Goal: Task Accomplishment & Management: Use online tool/utility

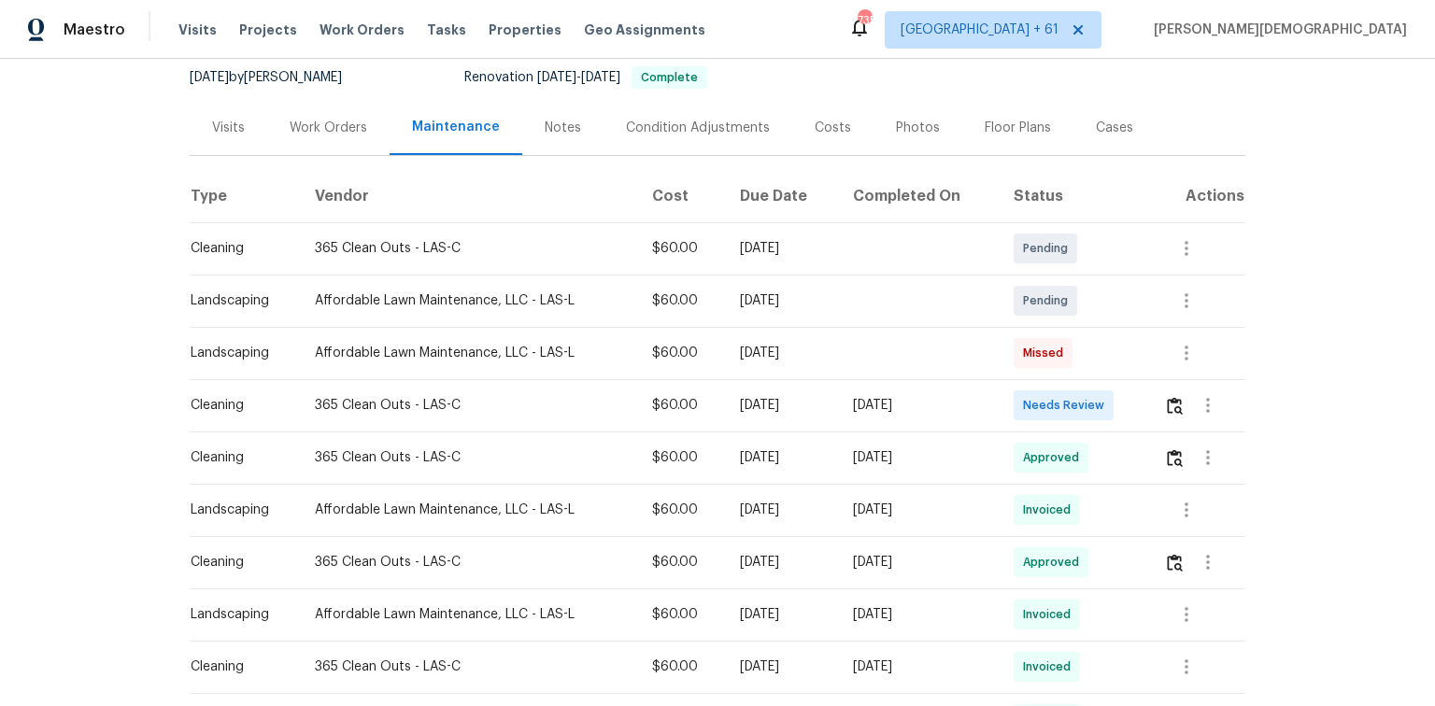
scroll to position [75, 0]
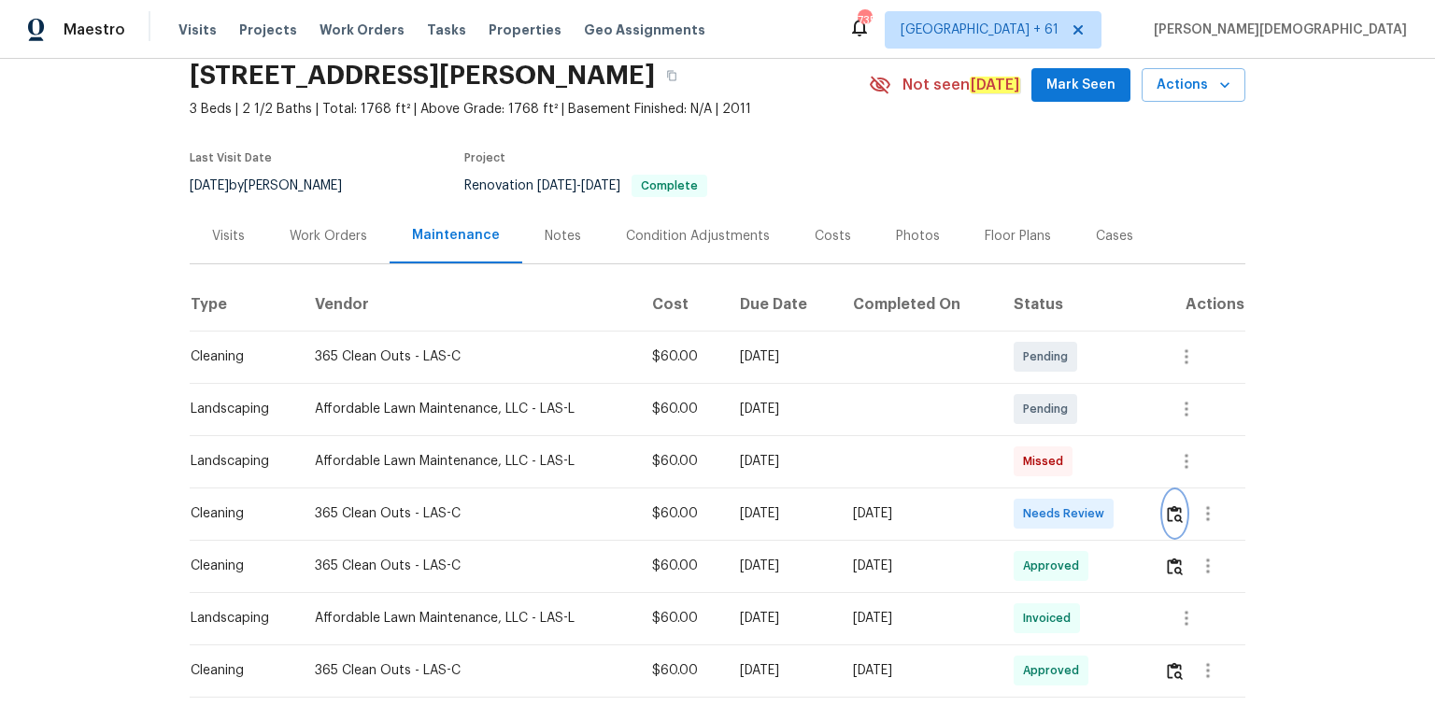
click at [1170, 512] on img "button" at bounding box center [1175, 514] width 16 height 18
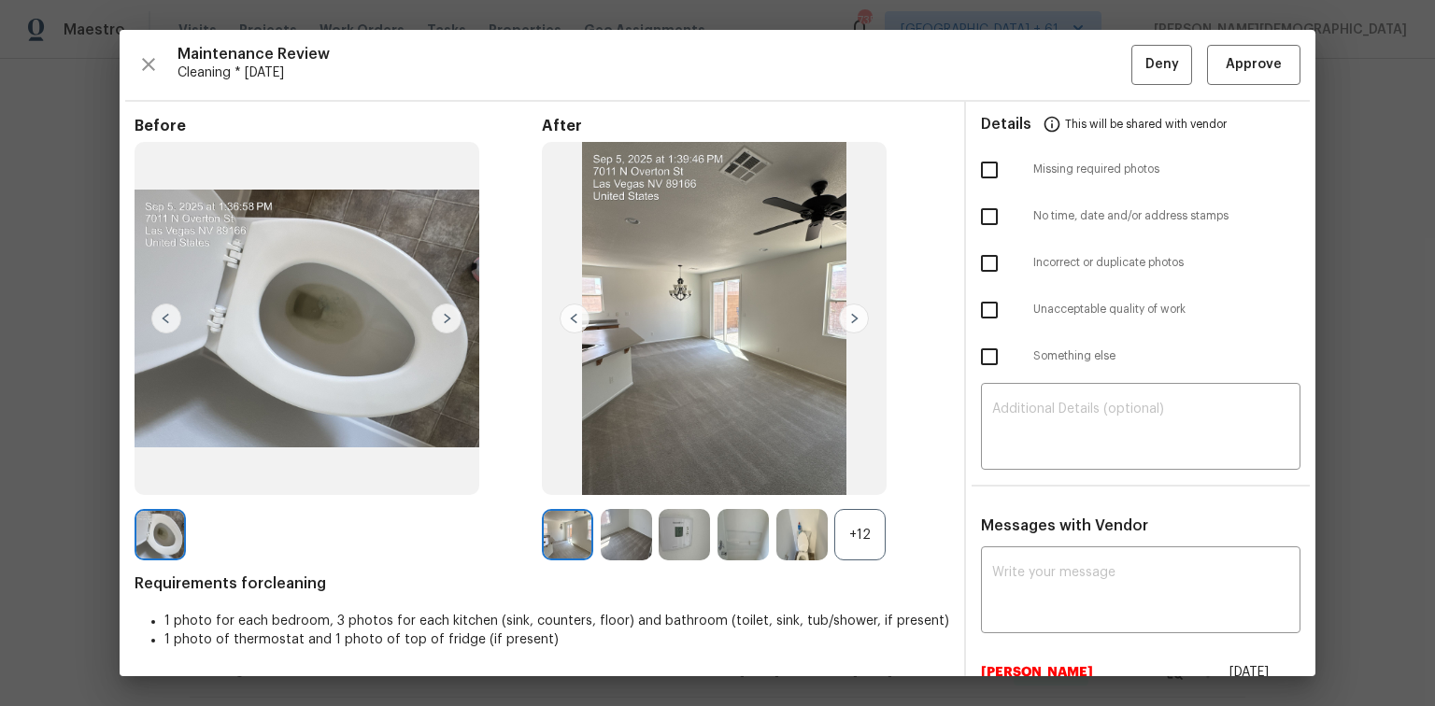
scroll to position [224, 0]
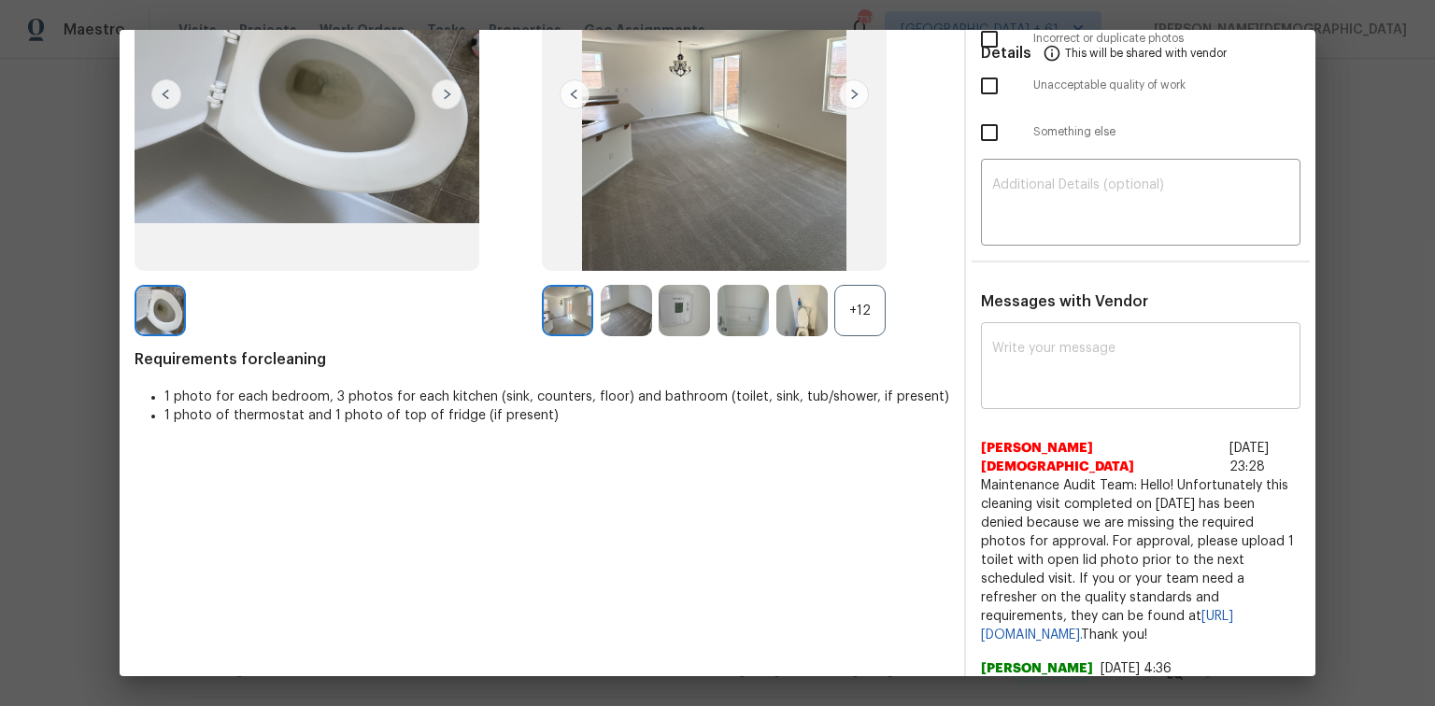
click at [1031, 345] on textarea at bounding box center [1140, 368] width 297 height 52
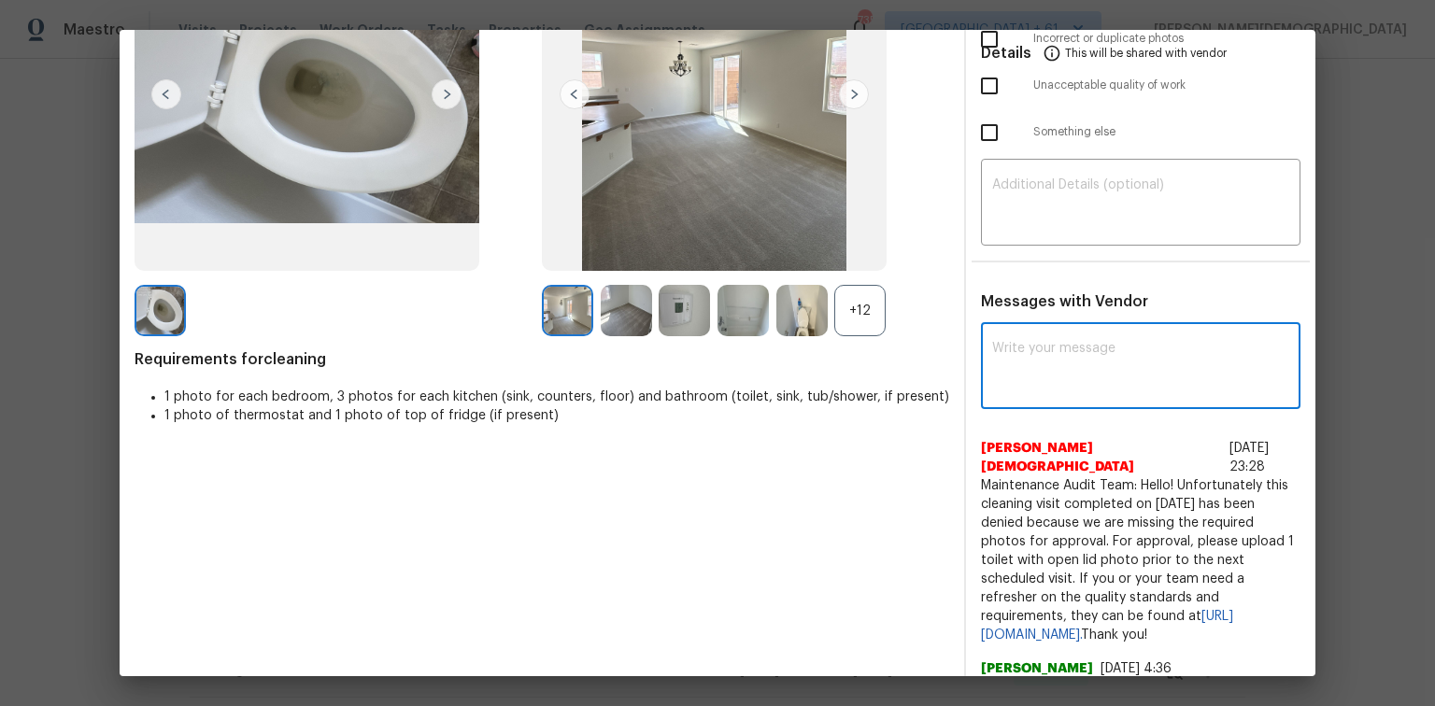
paste textarea "Maintenance Audit Team: Hello! Unfortunately, this cleaning visit completed on …"
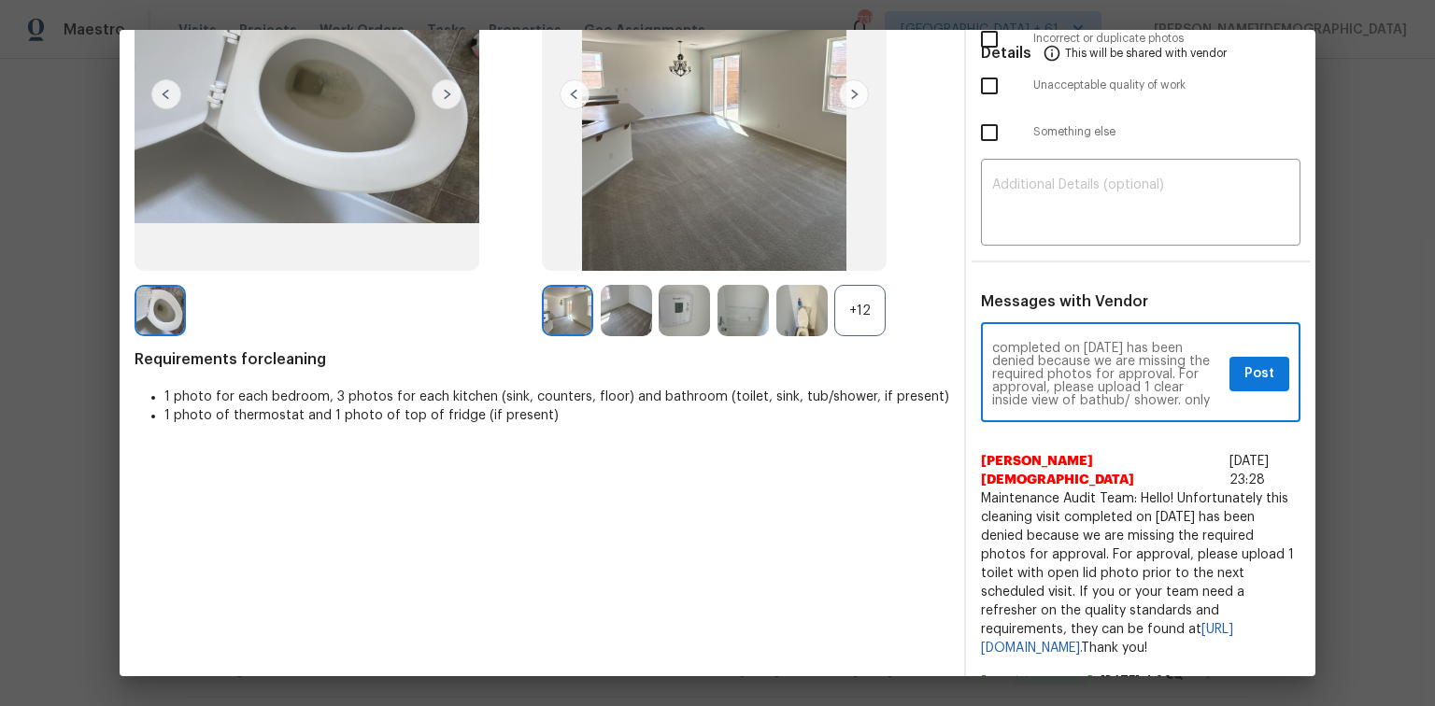
scroll to position [75, 0]
type textarea "Maintenance Audit Team: Hello! Unfortunately, this cleaning visit completed on …"
click at [1013, 215] on textarea at bounding box center [1140, 204] width 297 height 52
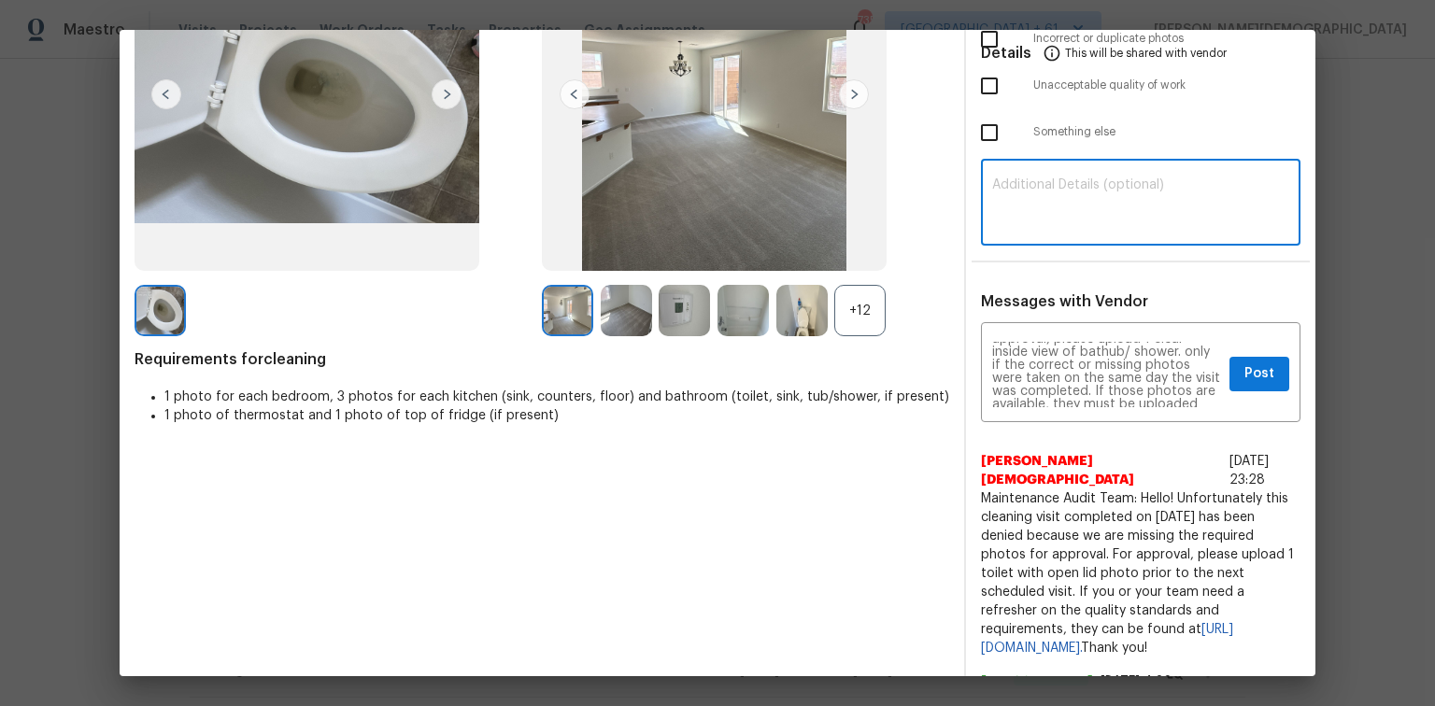
paste textarea "Maintenance Audit Team: Hello! Unfortunately, this cleaning visit completed on …"
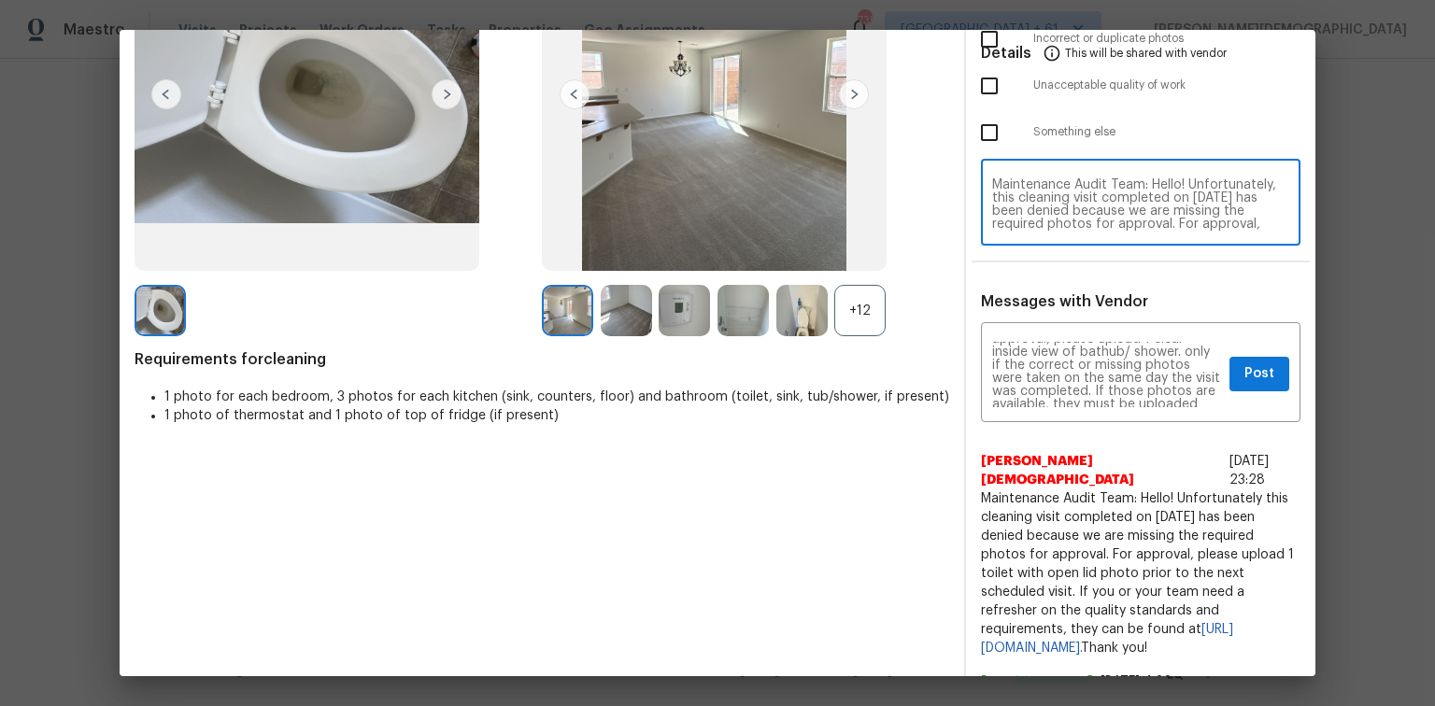
scroll to position [157, 0]
type textarea "Maintenance Audit Team: Hello! Unfortunately, this cleaning visit completed on …"
click at [1244, 362] on span "Post" at bounding box center [1259, 373] width 30 height 23
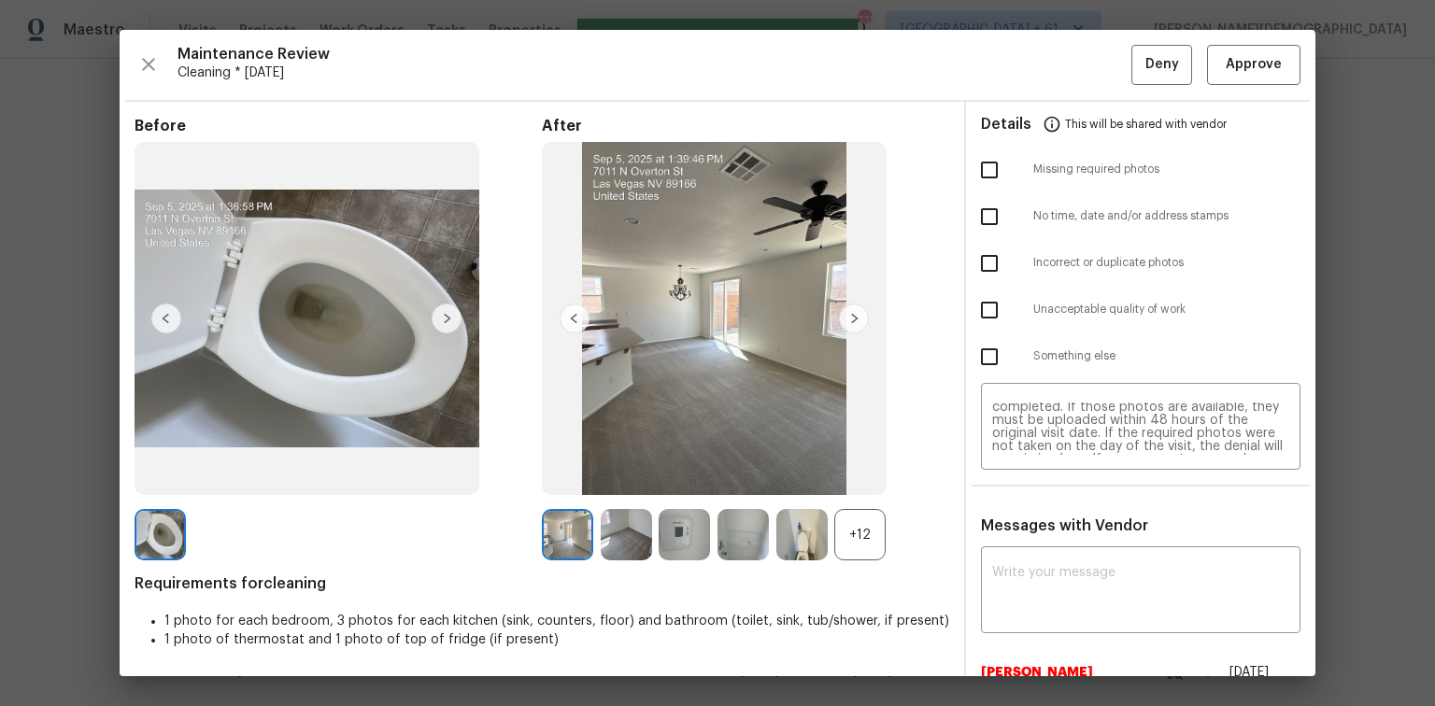
scroll to position [7, 0]
click at [978, 166] on input "checkbox" at bounding box center [989, 169] width 39 height 39
checkbox input "true"
click at [1131, 64] on button "Deny" at bounding box center [1161, 65] width 61 height 40
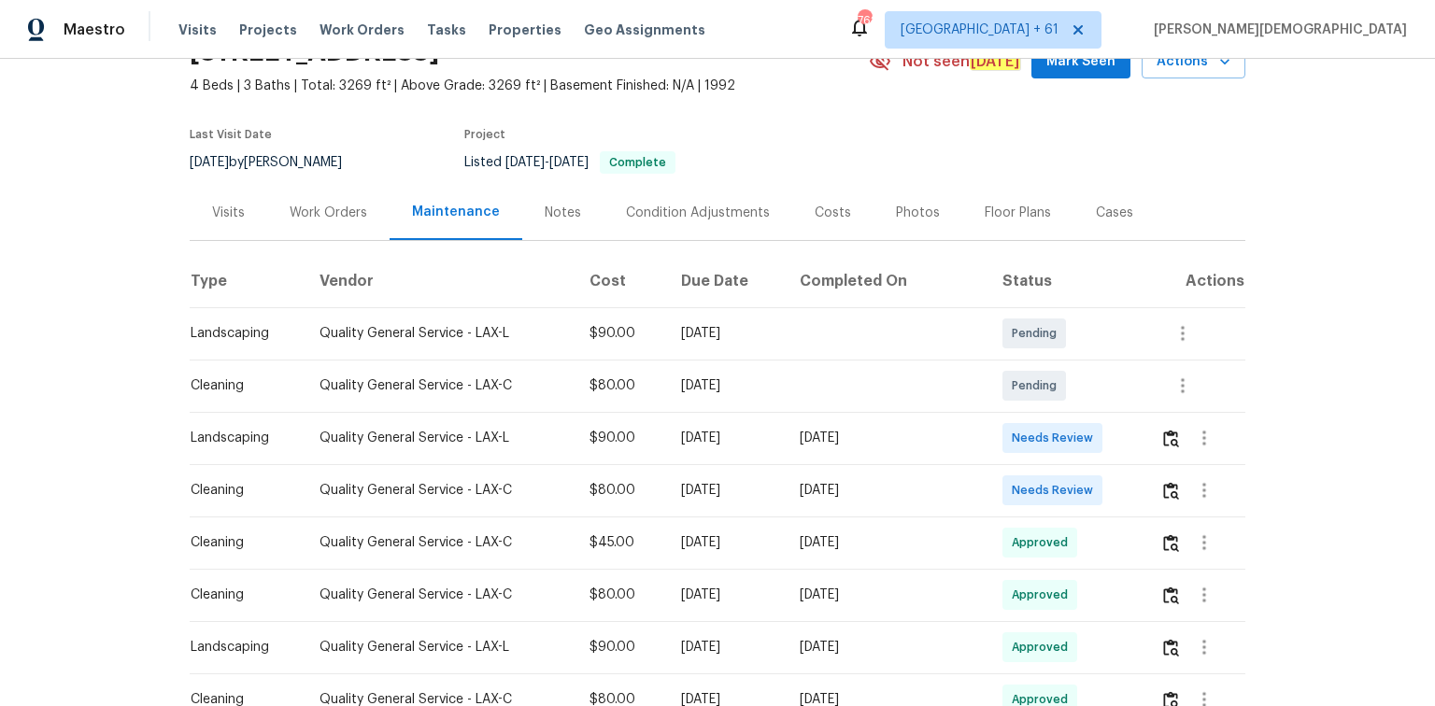
scroll to position [149, 0]
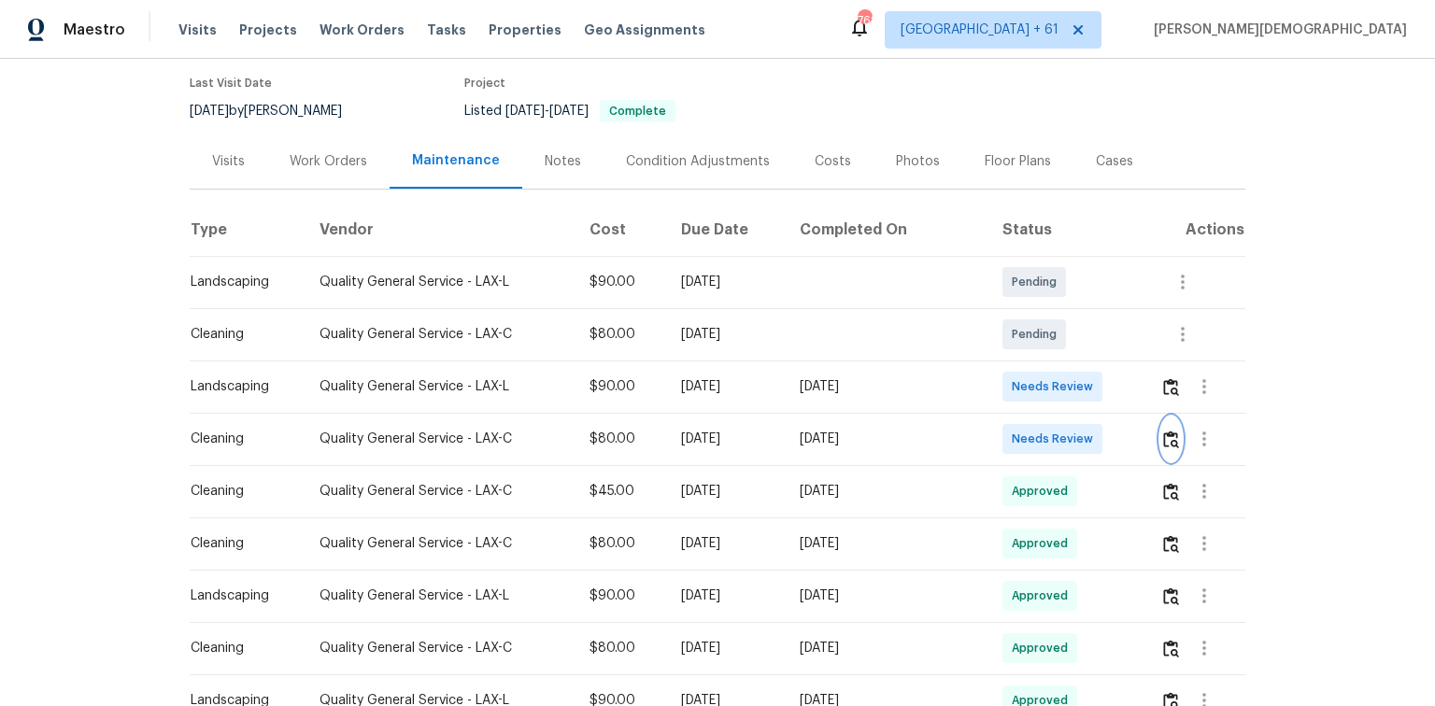
click at [1020, 440] on button "button" at bounding box center [1170, 439] width 21 height 45
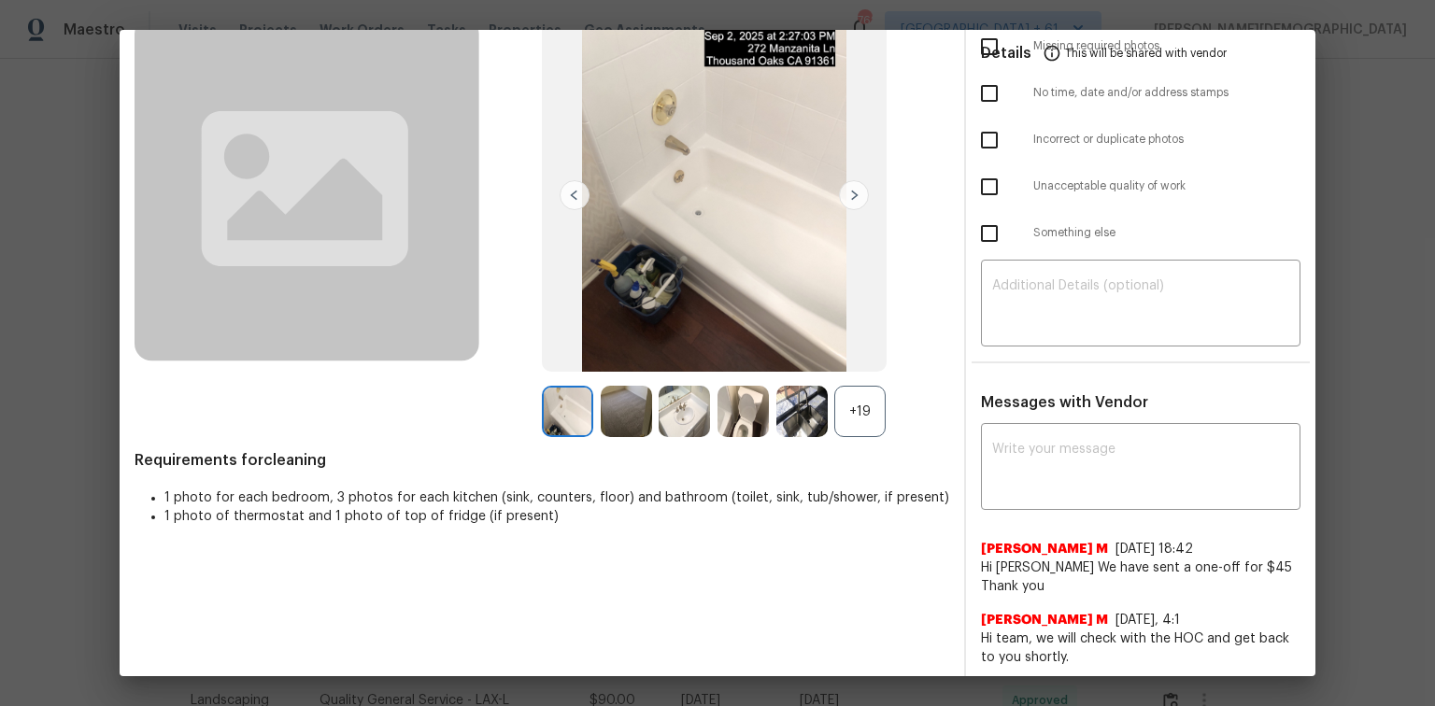
scroll to position [0, 0]
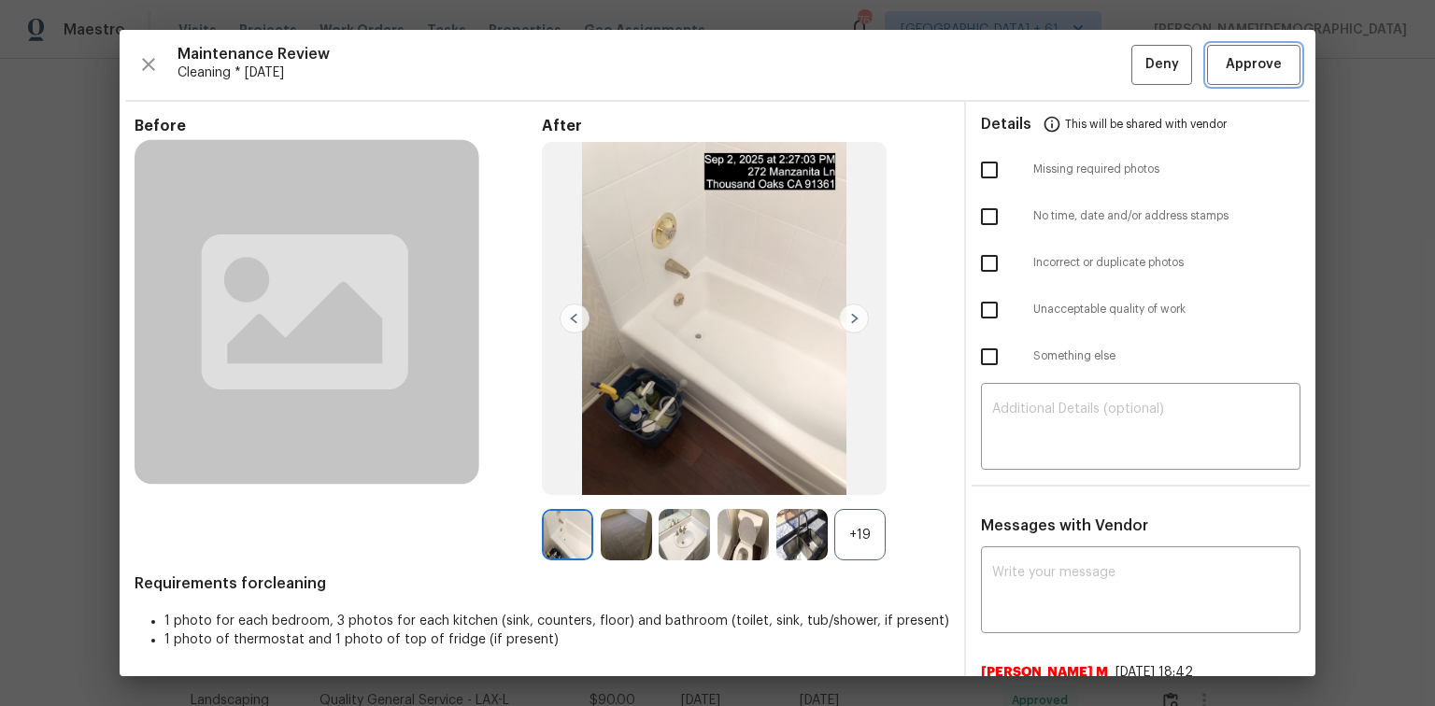
click at [1020, 53] on span "Approve" at bounding box center [1254, 64] width 56 height 23
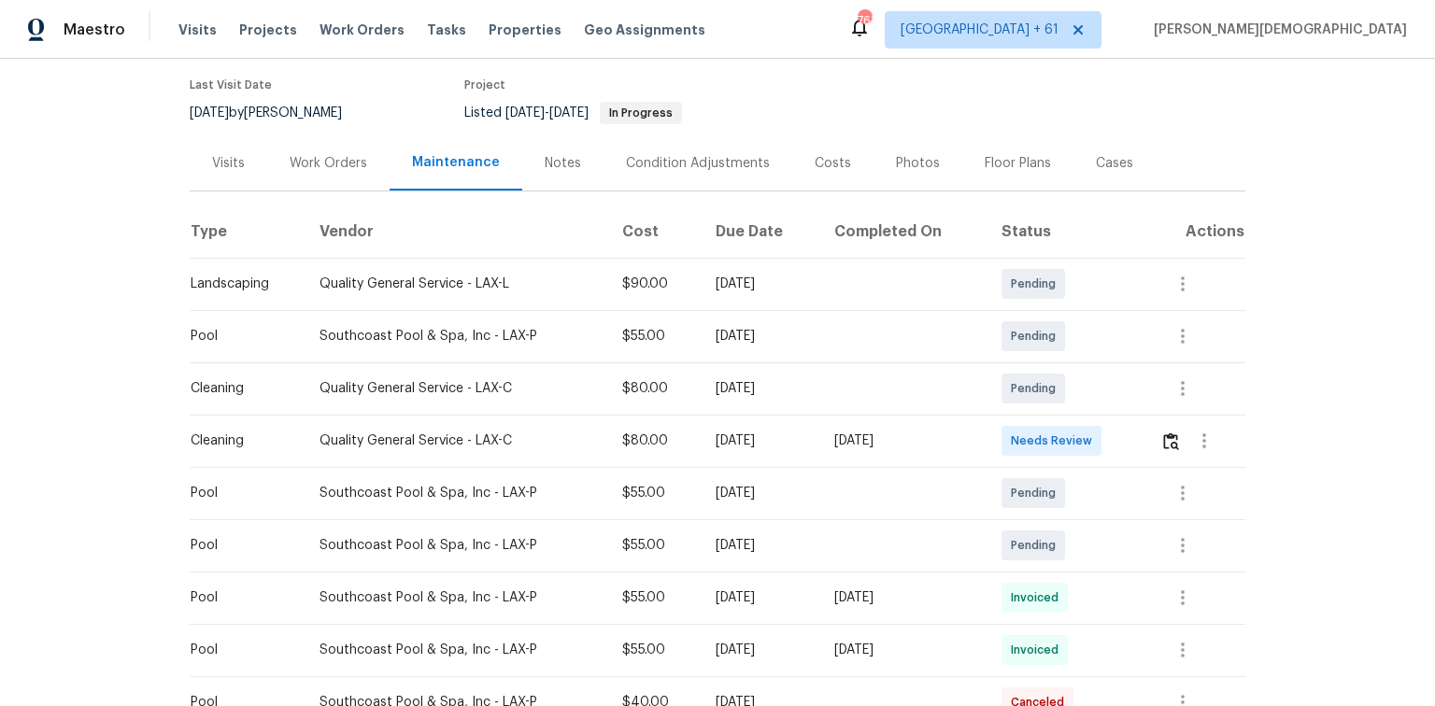
scroll to position [149, 0]
click at [1020, 436] on img "button" at bounding box center [1171, 440] width 16 height 18
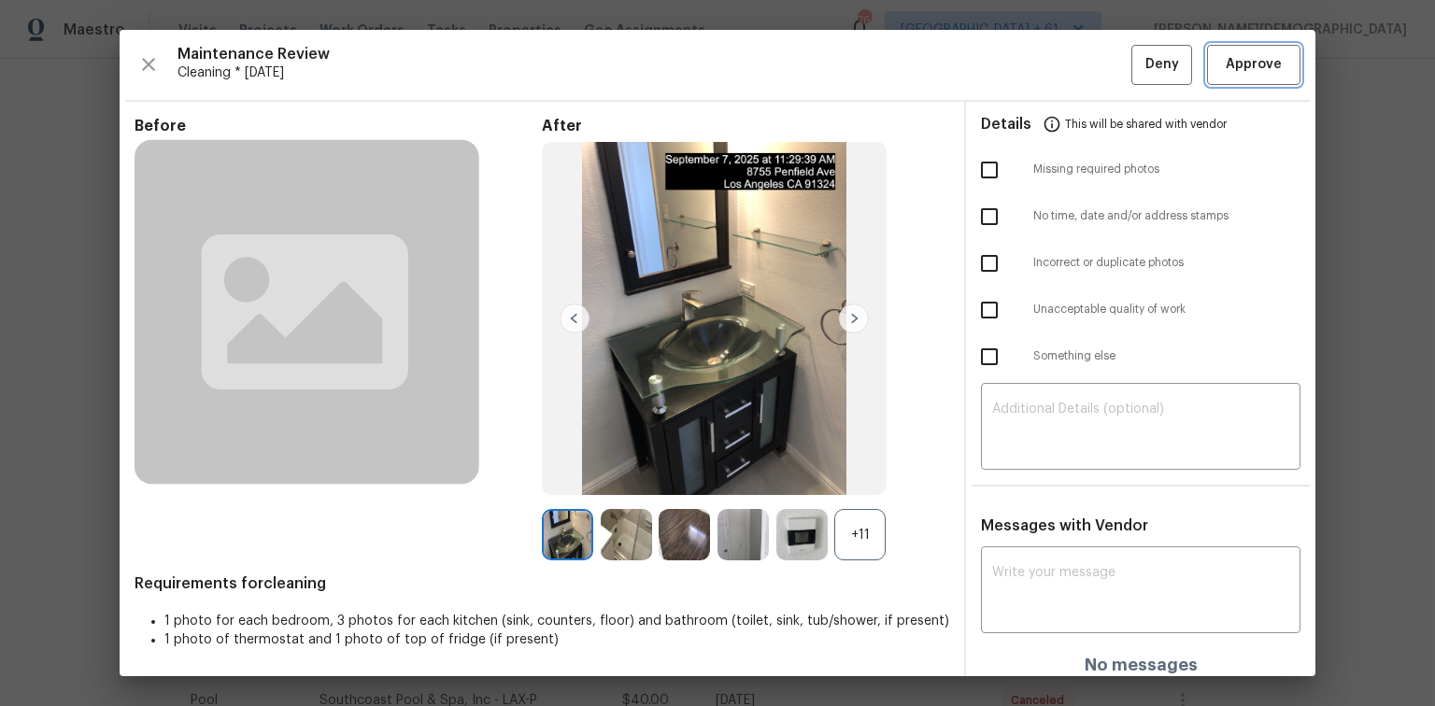
click at [1020, 77] on button "Approve" at bounding box center [1253, 65] width 93 height 40
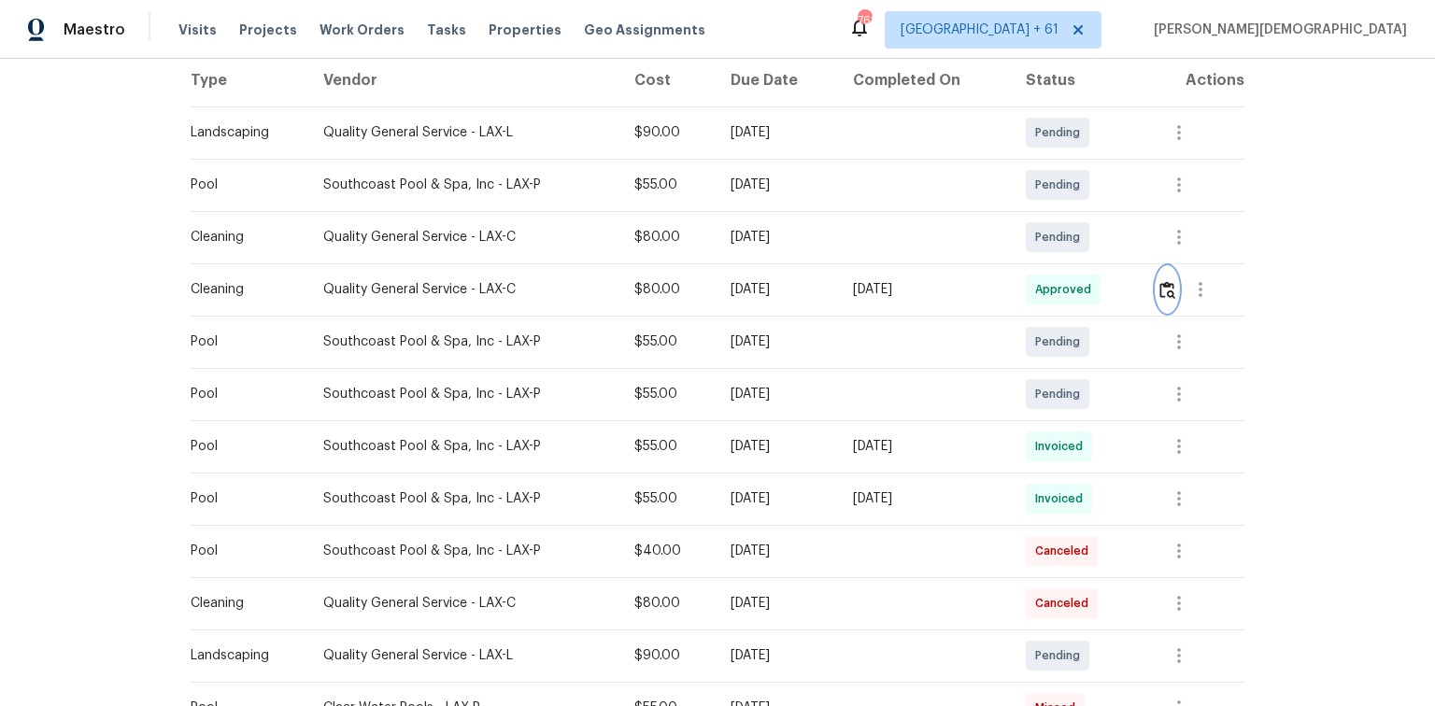
scroll to position [0, 0]
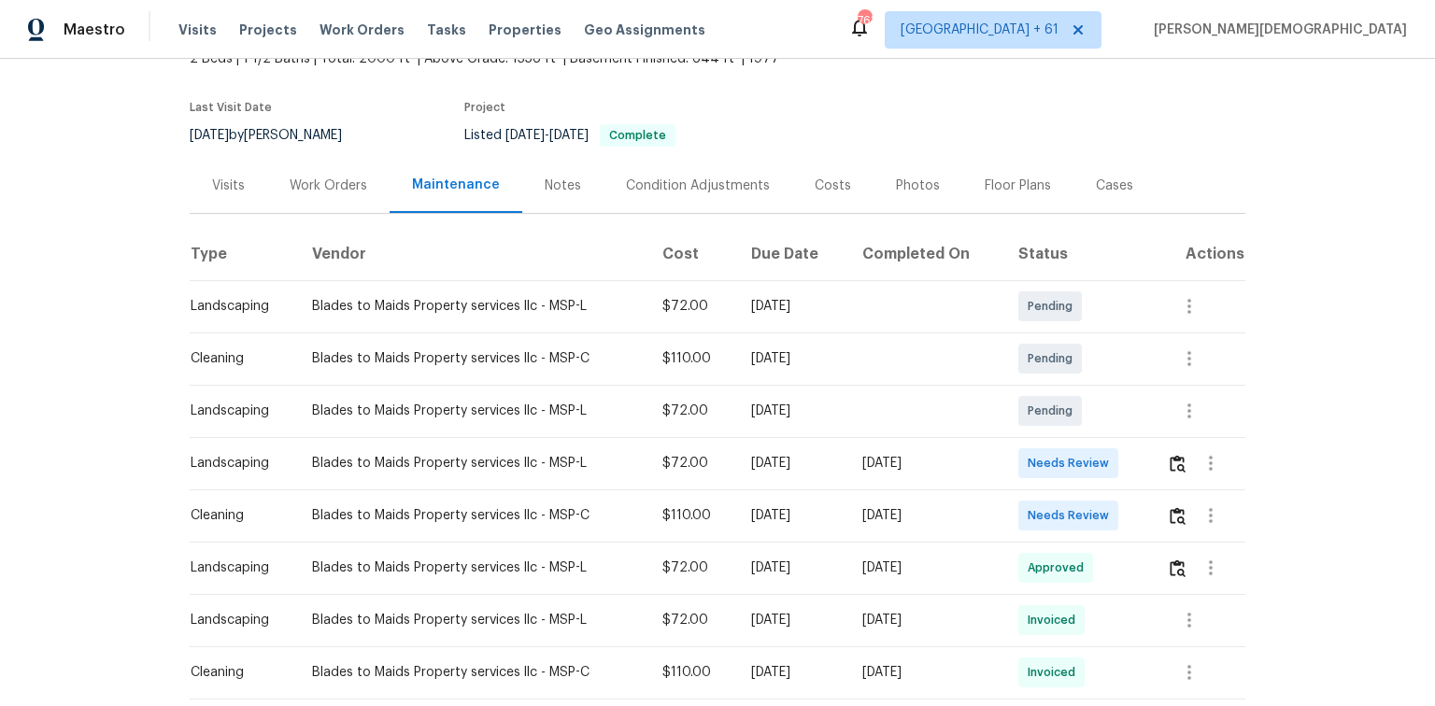
scroll to position [149, 0]
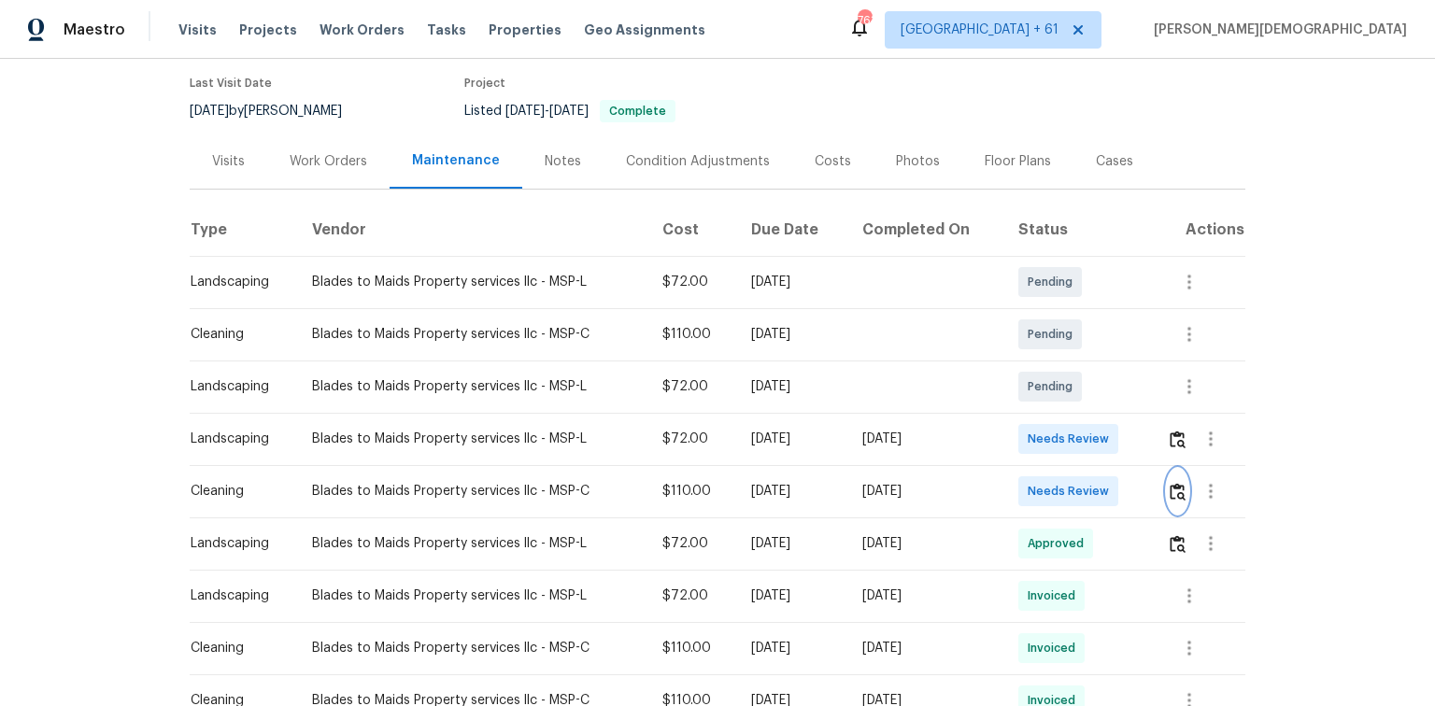
click at [1173, 483] on img "button" at bounding box center [1178, 492] width 16 height 18
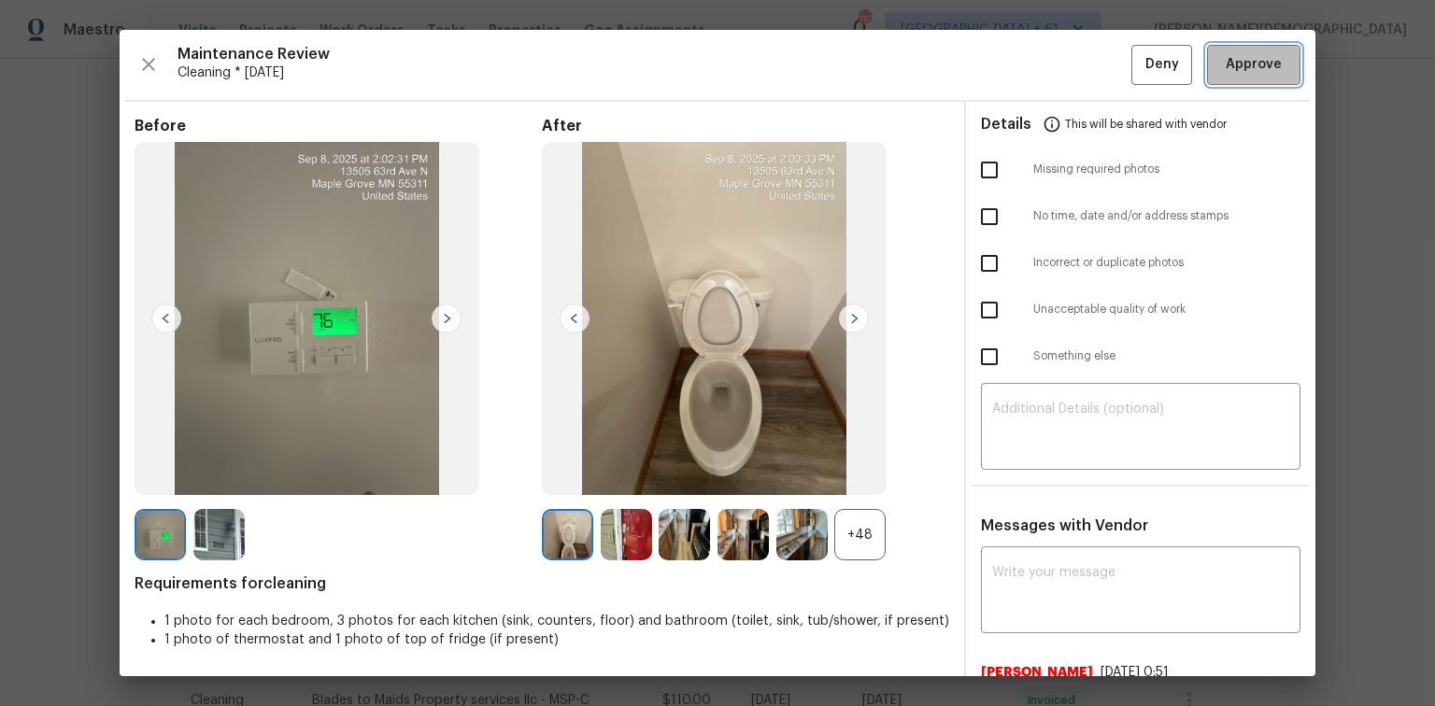
click at [1259, 71] on span "Approve" at bounding box center [1254, 64] width 56 height 23
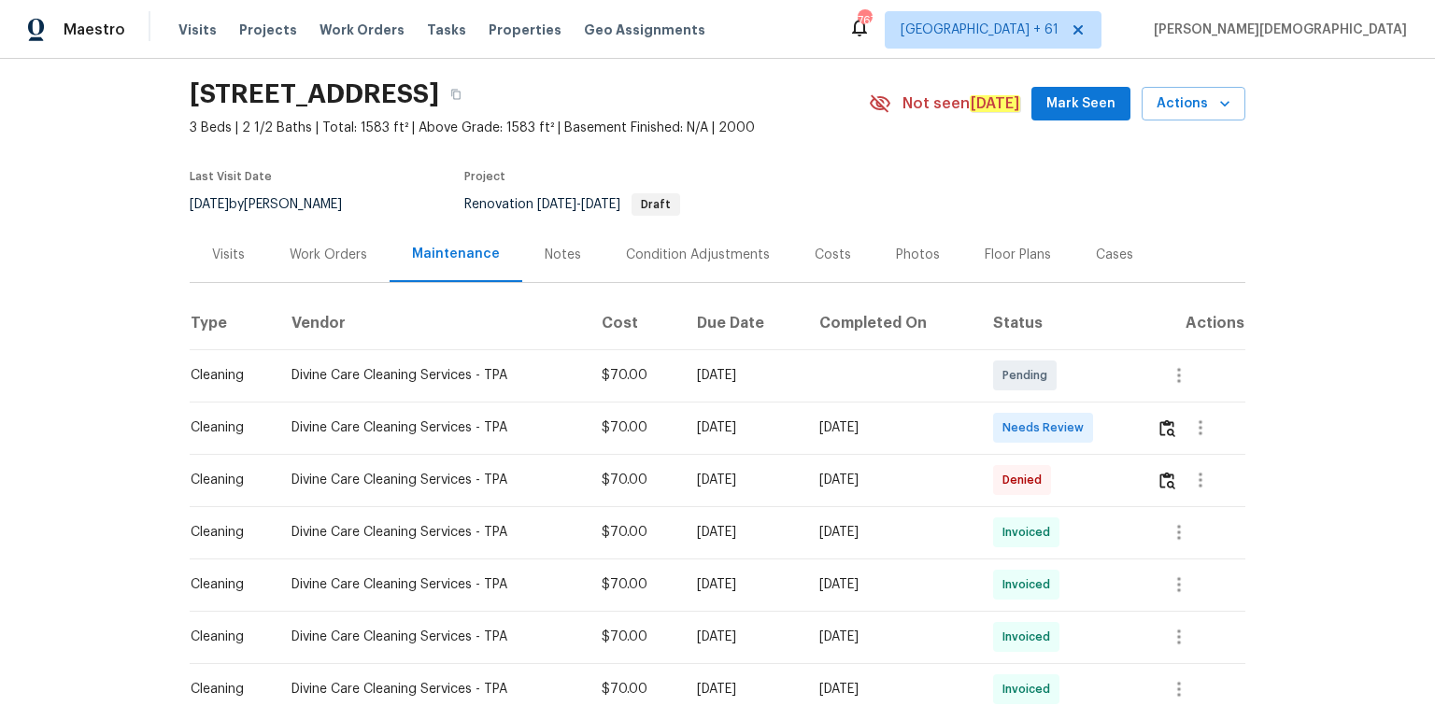
scroll to position [149, 0]
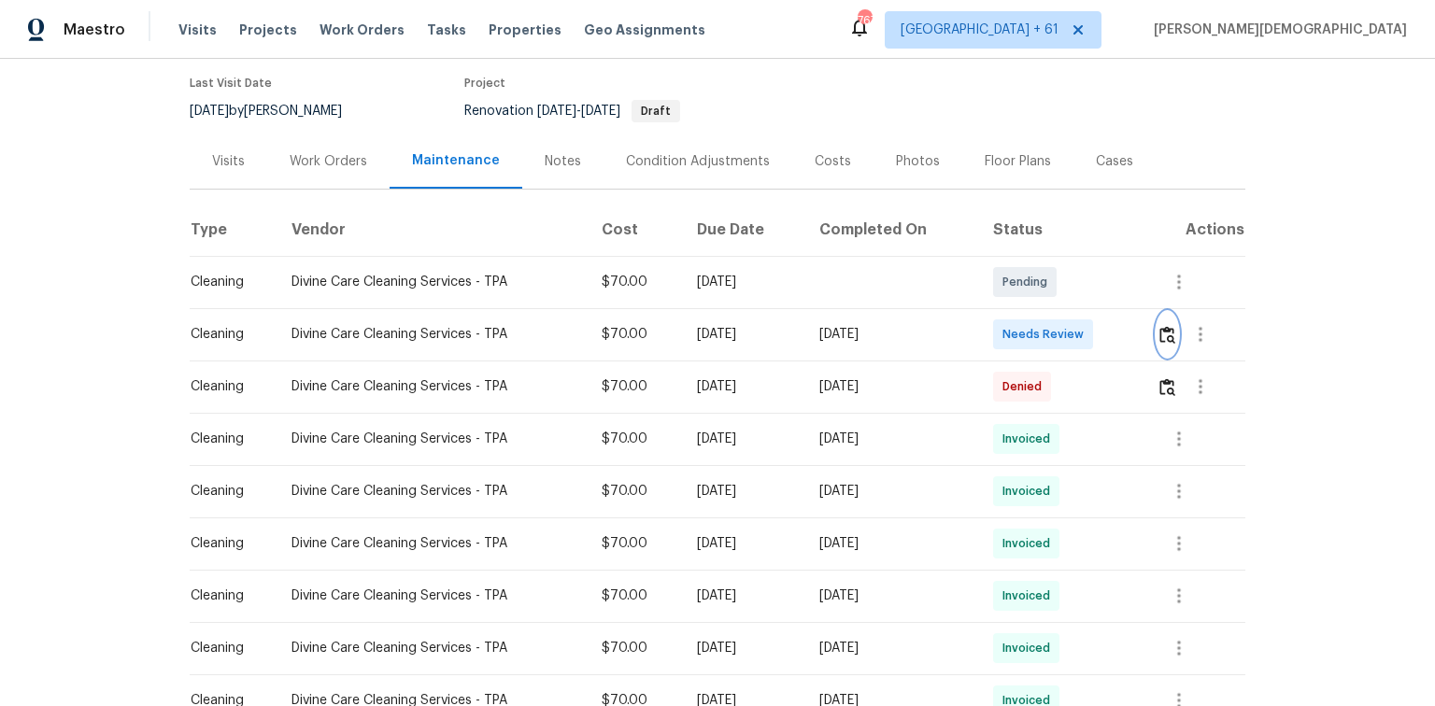
click at [1020, 326] on img "button" at bounding box center [1167, 335] width 16 height 18
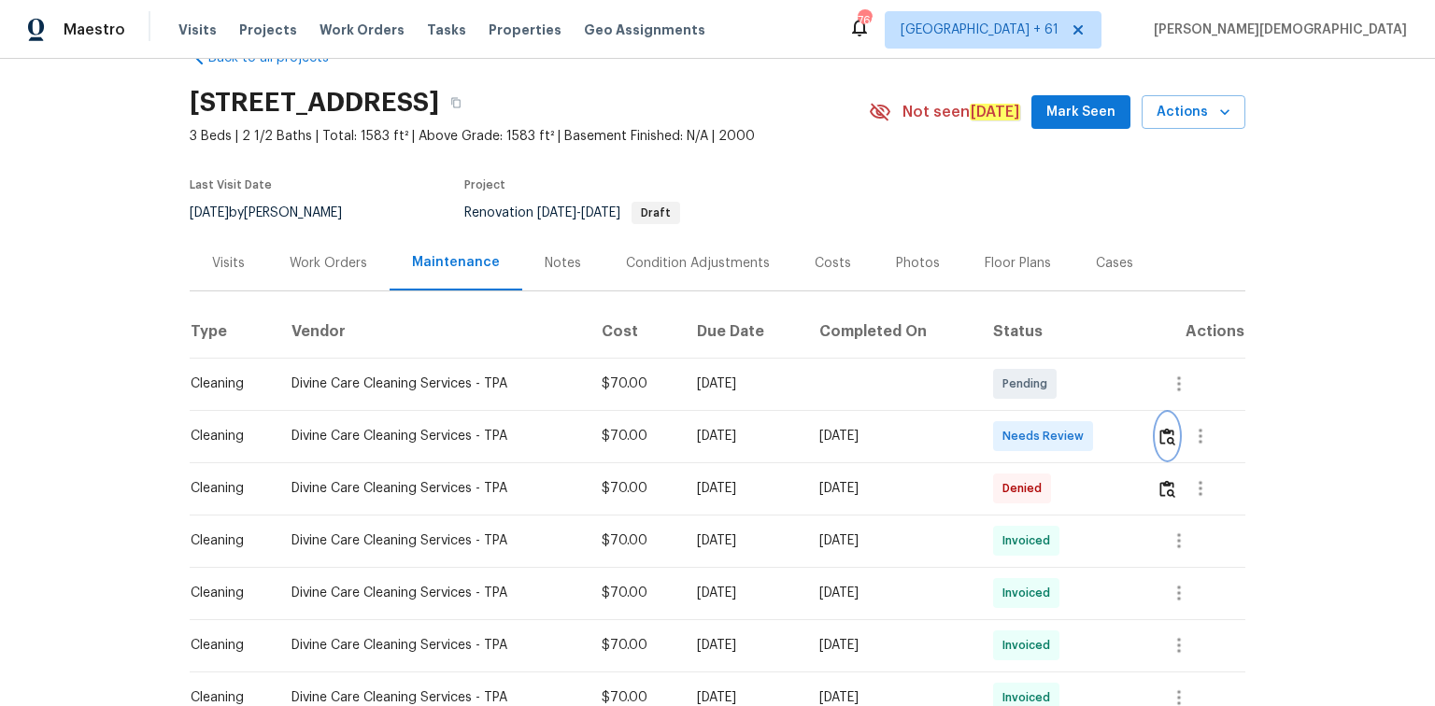
scroll to position [75, 0]
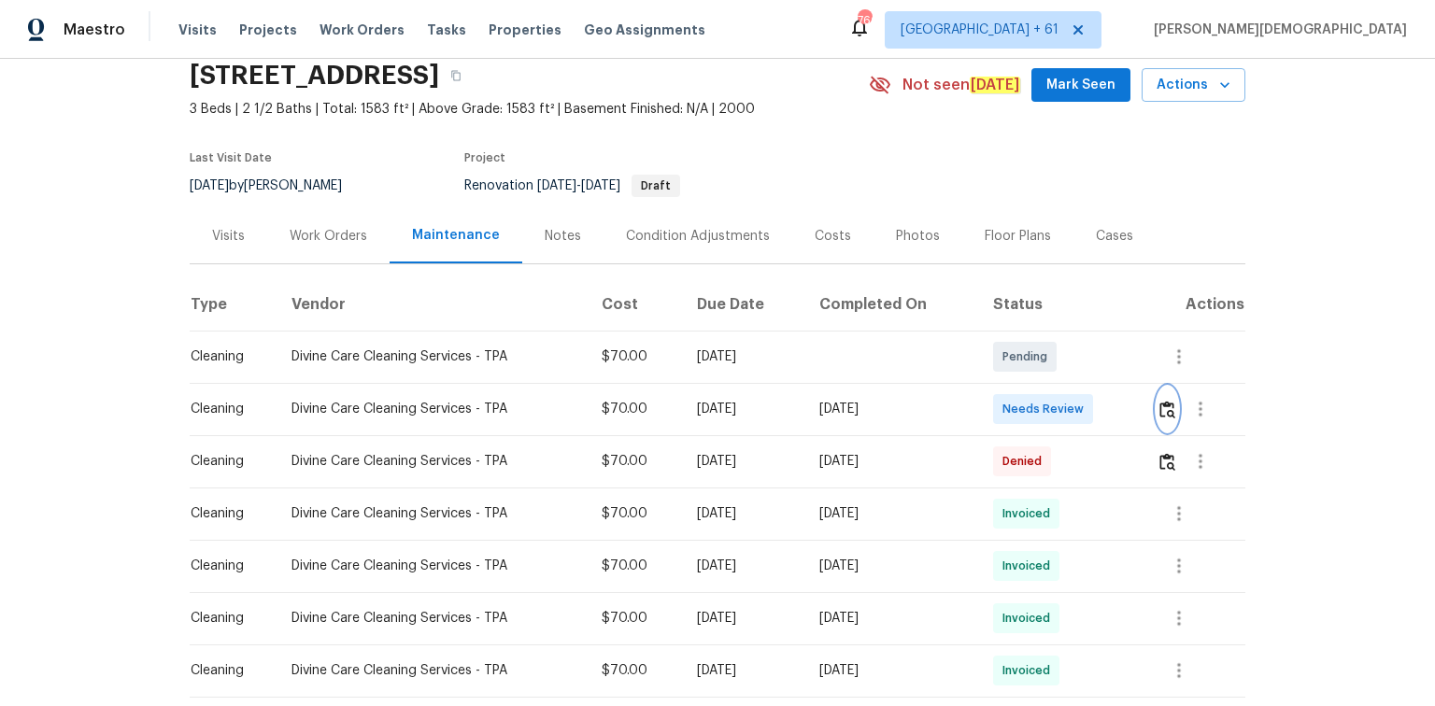
click at [1020, 401] on img "button" at bounding box center [1167, 410] width 16 height 18
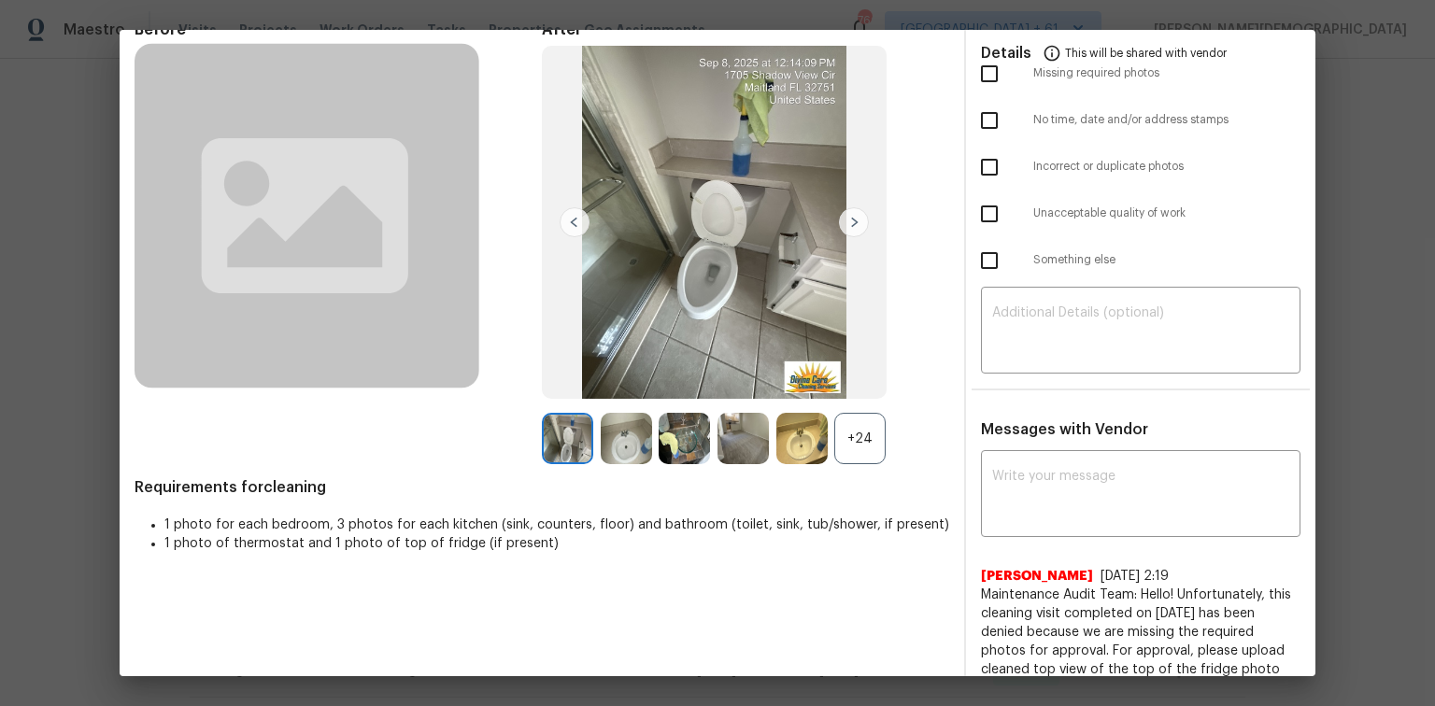
scroll to position [0, 0]
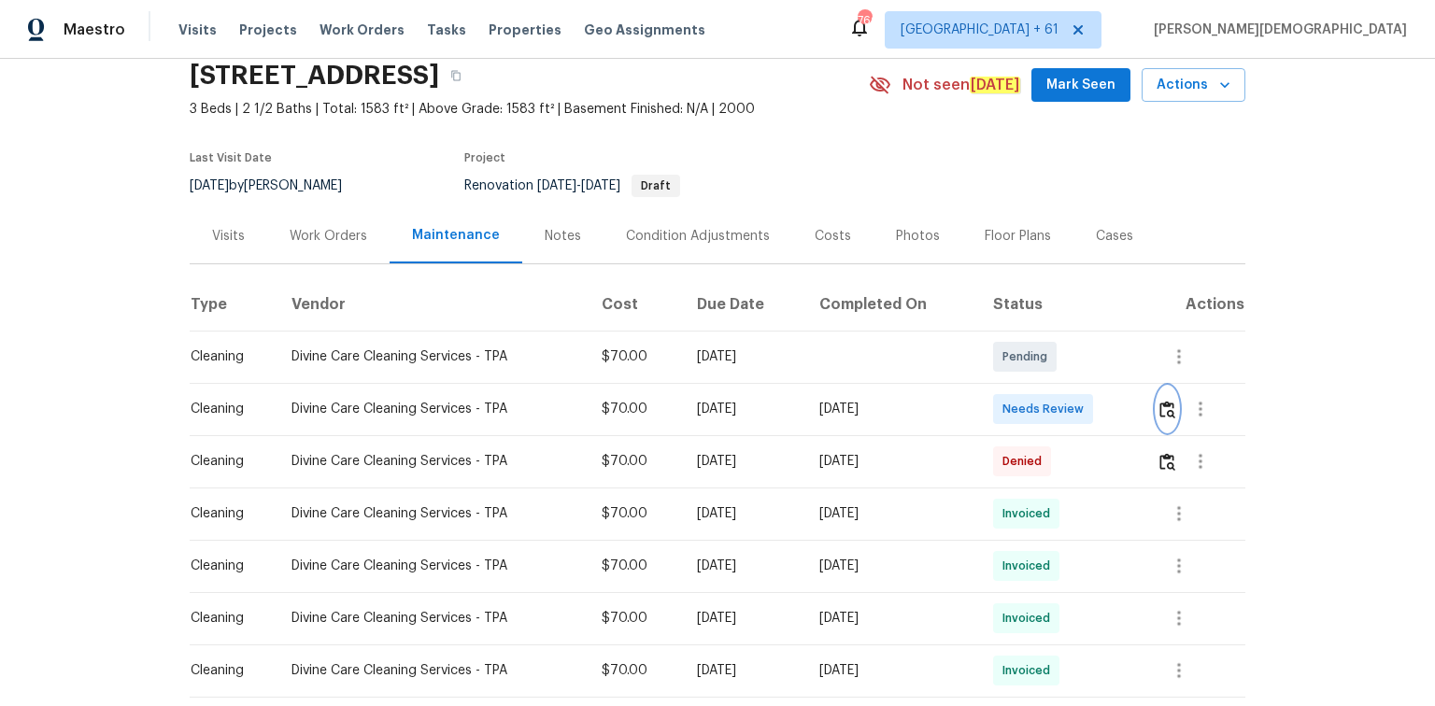
click at [1020, 399] on button "button" at bounding box center [1167, 409] width 21 height 45
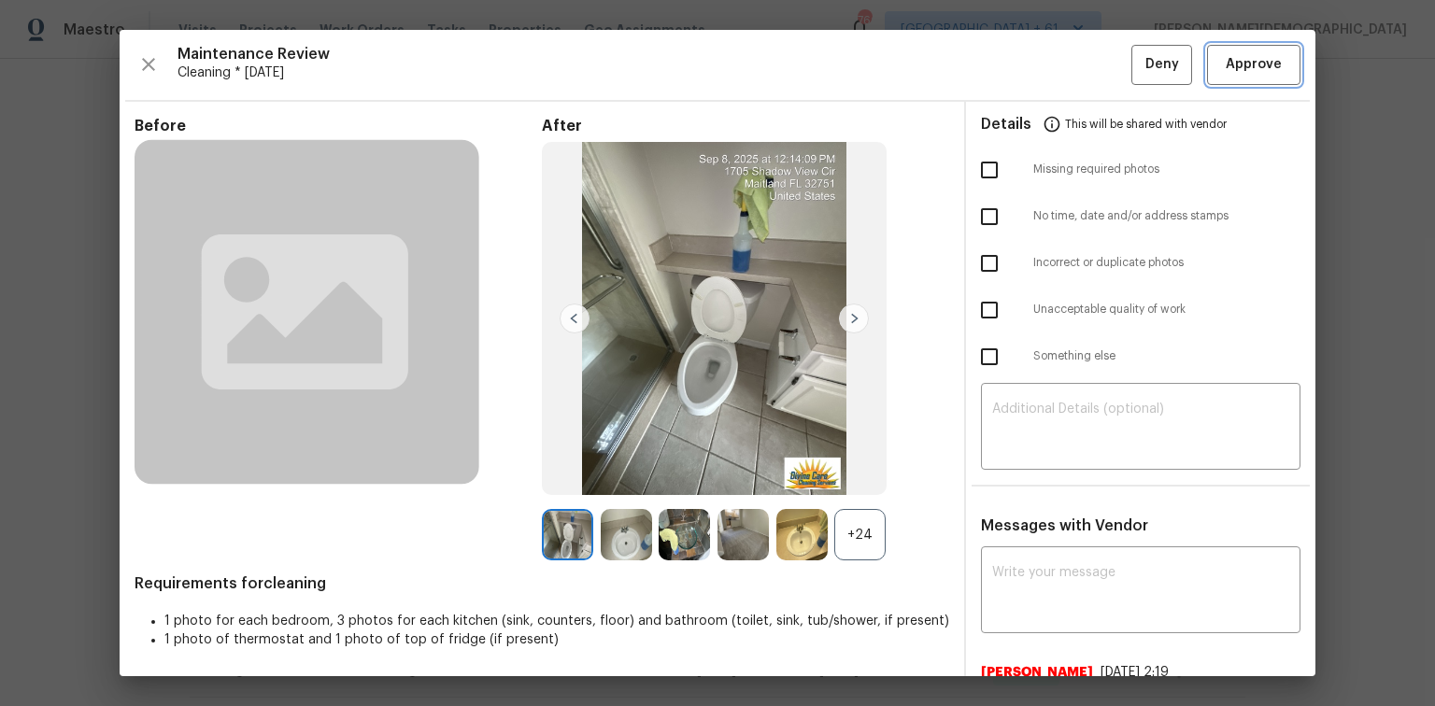
click at [1020, 58] on span "Approve" at bounding box center [1254, 64] width 56 height 23
